Goal: Transaction & Acquisition: Purchase product/service

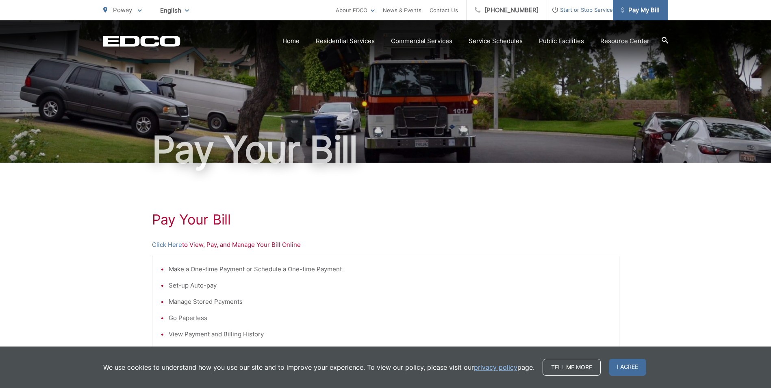
click at [646, 12] on span "Pay My Bill" at bounding box center [640, 10] width 39 height 10
click at [618, 365] on span "I agree" at bounding box center [627, 366] width 37 height 17
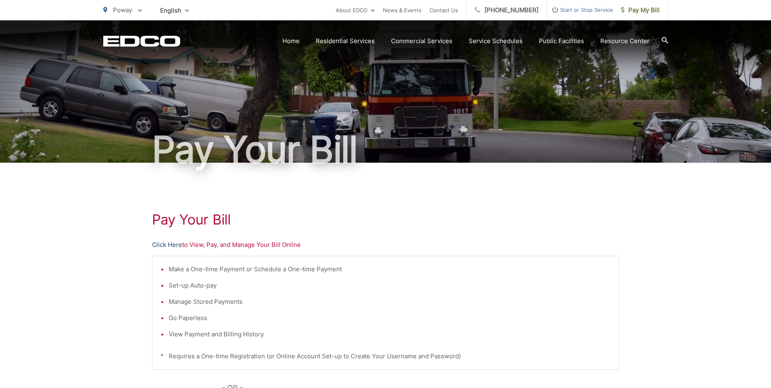
click at [163, 242] on link "Click Here" at bounding box center [167, 245] width 30 height 10
